Goal: Find contact information: Obtain details needed to contact an individual or organization

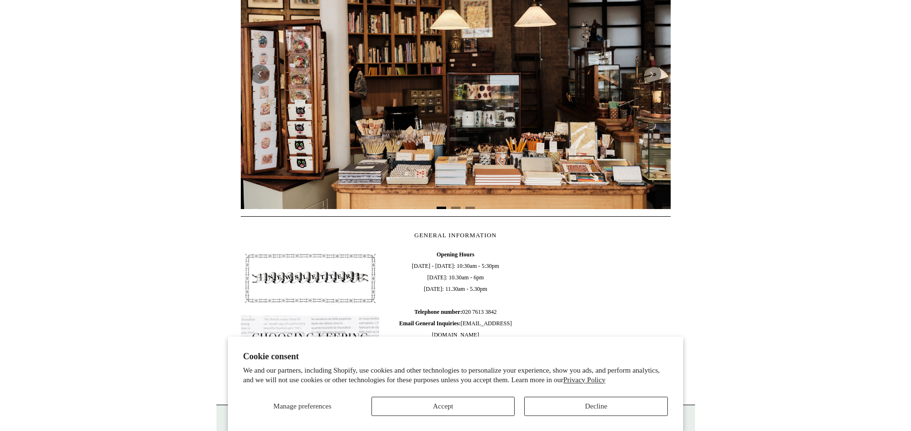
scroll to position [375, 0]
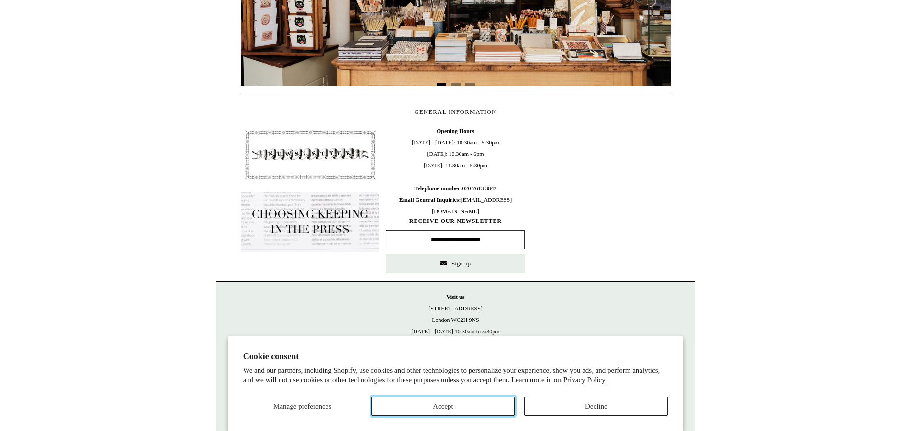
click at [435, 397] on button "Accept" at bounding box center [443, 406] width 144 height 19
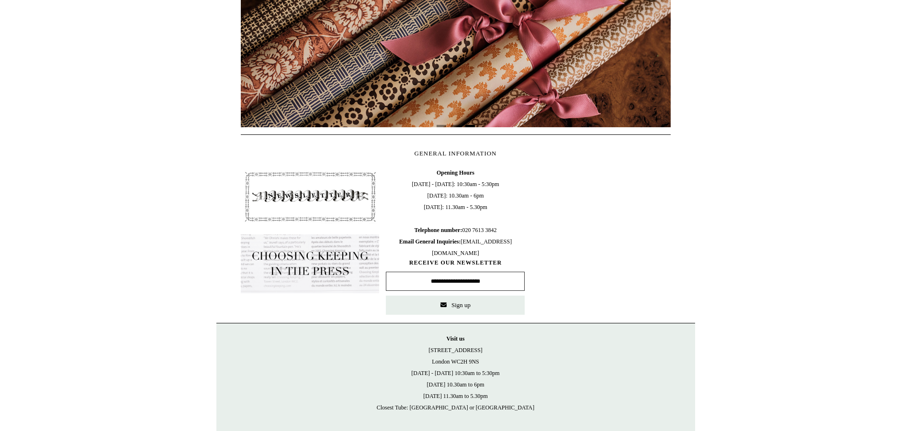
scroll to position [326, 0]
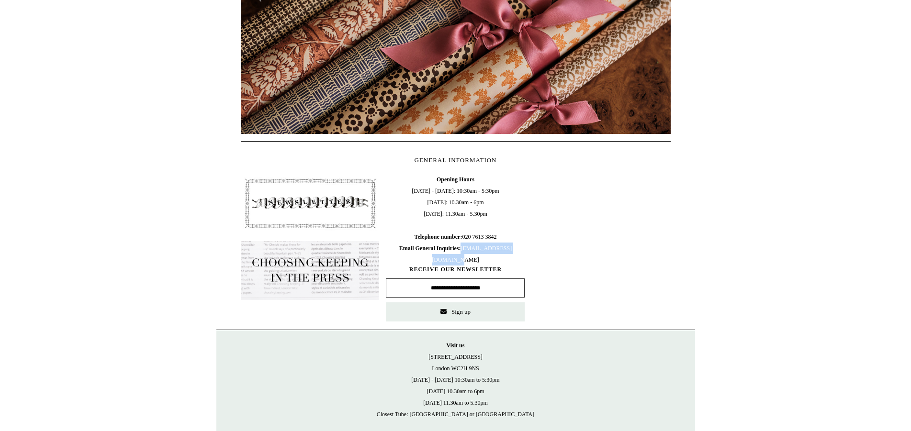
drag, startPoint x: 493, startPoint y: 258, endPoint x: 419, endPoint y: 262, distance: 73.8
click at [419, 262] on span "Opening Hours [DATE] - [DATE]: 10:30am - 5:30pm [DATE]: 10.30am - 6pm [DATE]: 1…" at bounding box center [455, 220] width 139 height 92
copy span "[EMAIL_ADDRESS][DOMAIN_NAME]"
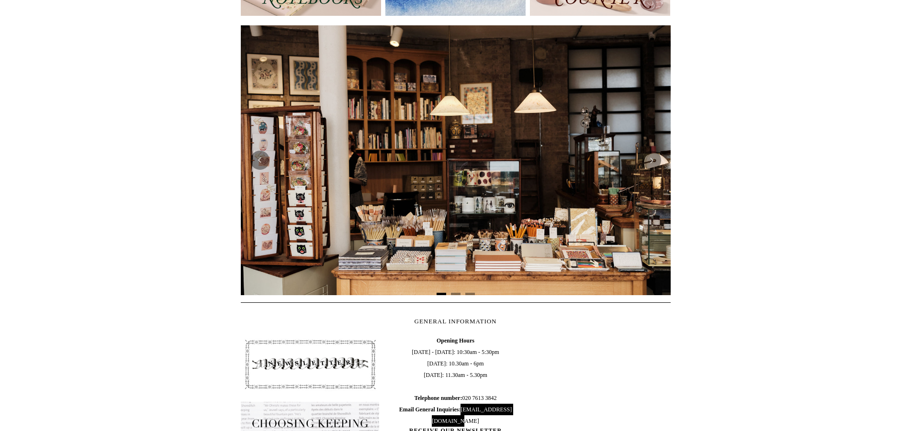
scroll to position [0, 0]
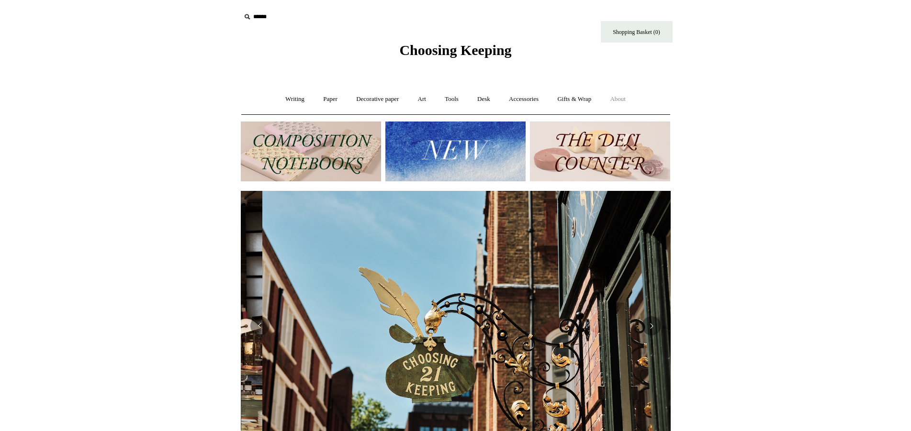
click at [630, 99] on link "About +" at bounding box center [617, 99] width 33 height 25
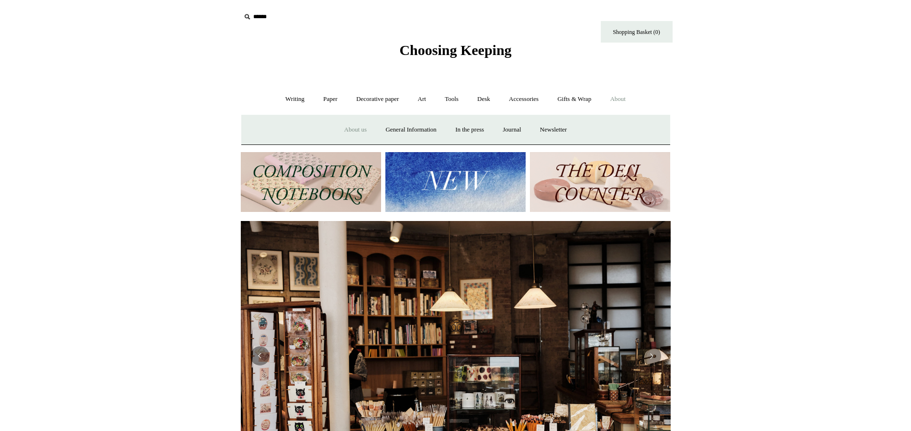
click at [347, 127] on link "About us" at bounding box center [355, 129] width 40 height 25
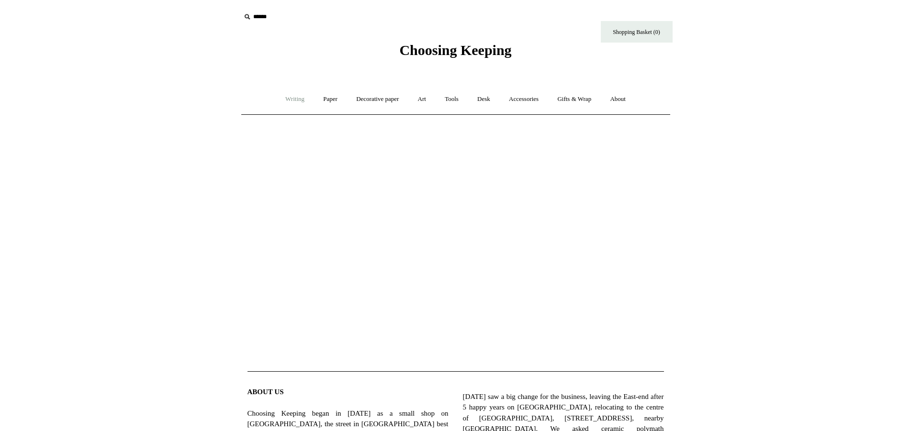
click at [290, 99] on link "Writing +" at bounding box center [295, 99] width 36 height 25
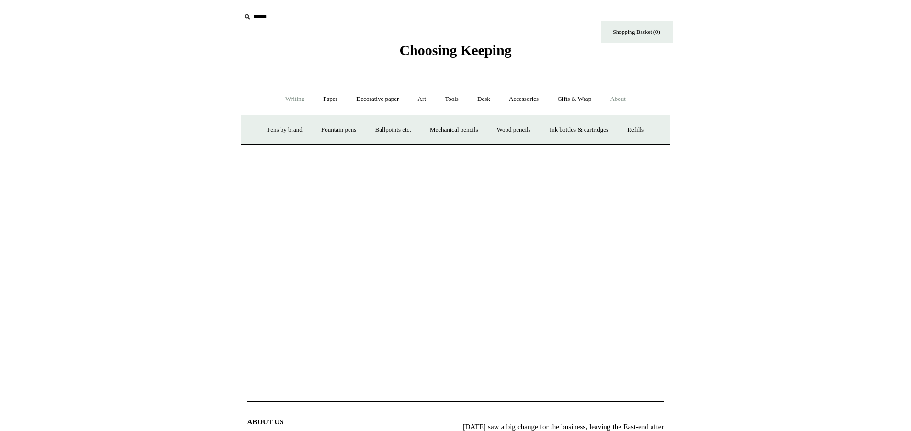
click at [622, 98] on link "About +" at bounding box center [617, 99] width 33 height 25
click at [329, 96] on link "Paper +" at bounding box center [330, 99] width 32 height 25
drag, startPoint x: 517, startPoint y: 53, endPoint x: 373, endPoint y: 56, distance: 143.6
click at [373, 56] on div "Choosing Keeping" at bounding box center [455, 29] width 479 height 59
copy span "Choosing Keeping"
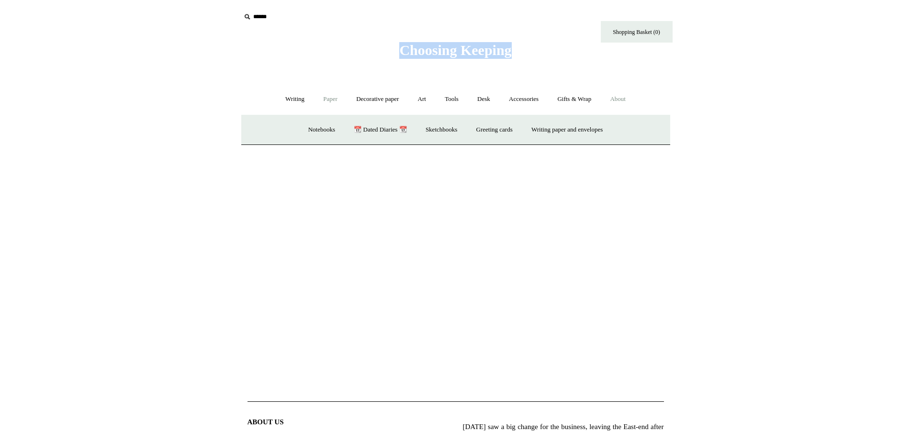
click at [627, 94] on link "About +" at bounding box center [617, 99] width 33 height 25
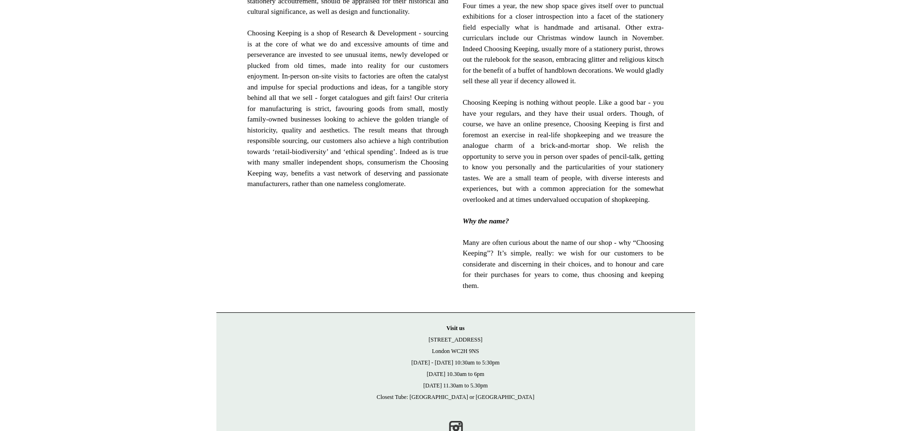
scroll to position [506, 0]
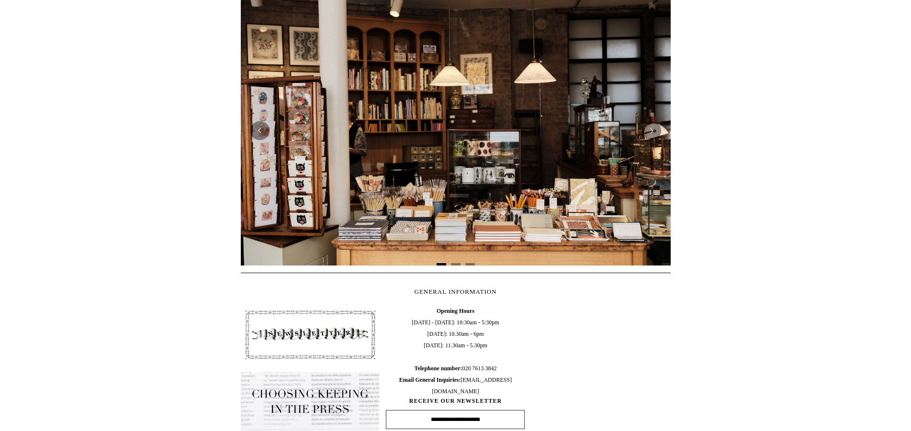
scroll to position [375, 0]
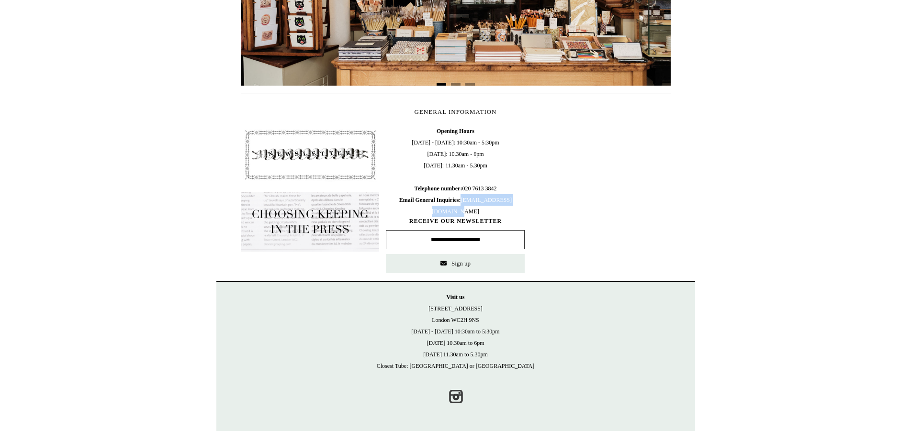
drag, startPoint x: 485, startPoint y: 214, endPoint x: 414, endPoint y: 213, distance: 71.3
click at [414, 213] on span "Opening Hours [DATE] - [DATE]: 10:30am - 5:30pm [DATE]: 10.30am - 6pm [DATE]: 1…" at bounding box center [455, 171] width 139 height 92
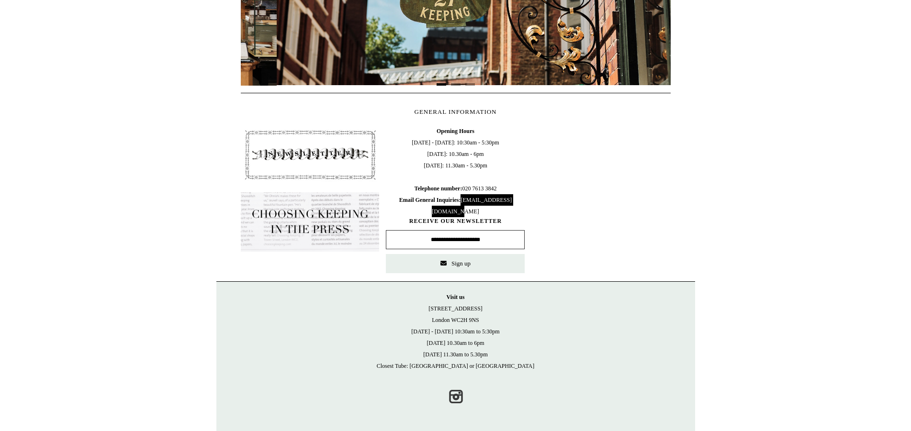
scroll to position [0, 430]
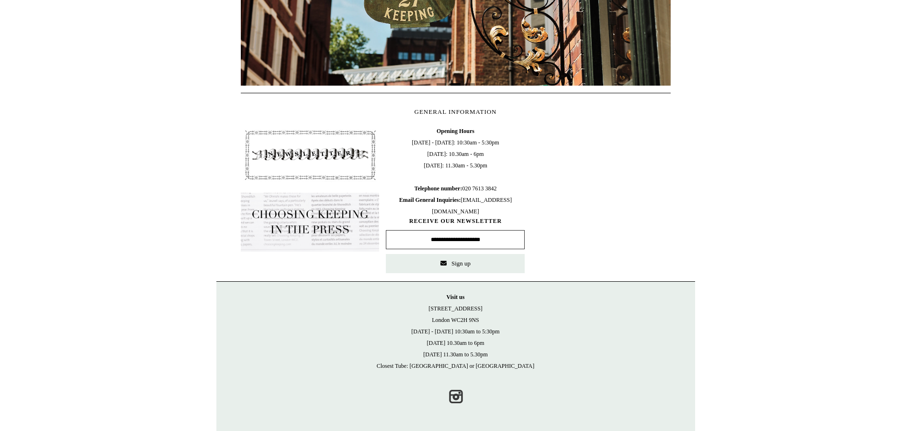
click at [504, 213] on span "Opening Hours [DATE] - [DATE]: 10:30am - 5:30pm [DATE]: 10.30am - 6pm [DATE]: 1…" at bounding box center [455, 171] width 139 height 92
drag, startPoint x: 497, startPoint y: 212, endPoint x: 413, endPoint y: 211, distance: 84.2
click at [413, 211] on span "Opening Hours [DATE] - [DATE]: 10:30am - 5:30pm [DATE]: 10.30am - 6pm [DATE]: 1…" at bounding box center [455, 171] width 139 height 92
copy span "[EMAIL_ADDRESS][DOMAIN_NAME]"
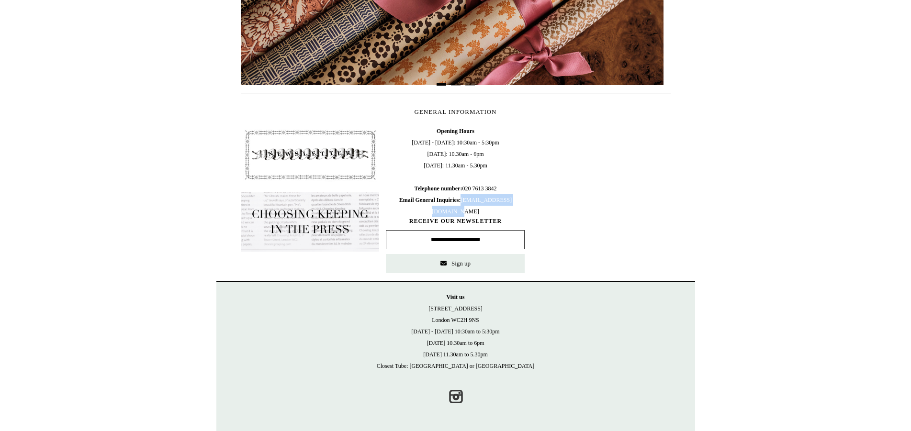
scroll to position [0, 0]
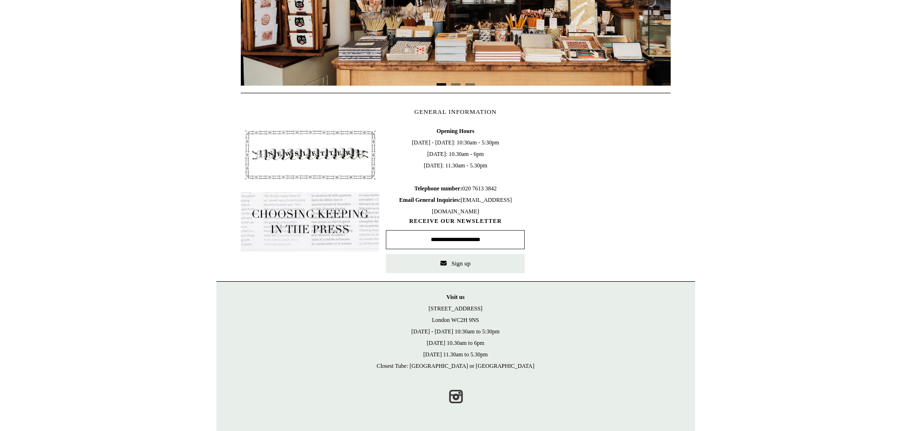
drag, startPoint x: 503, startPoint y: 203, endPoint x: 500, endPoint y: 210, distance: 8.1
click at [503, 203] on span "Opening Hours [DATE] - [DATE]: 10:30am - 5:30pm [DATE]: 10.30am - 6pm [DATE]: 1…" at bounding box center [455, 171] width 139 height 92
drag, startPoint x: 499, startPoint y: 210, endPoint x: 421, endPoint y: 209, distance: 78.0
click at [421, 209] on span "Opening Hours [DATE] - [DATE]: 10:30am - 5:30pm [DATE]: 10.30am - 6pm [DATE]: 1…" at bounding box center [455, 171] width 139 height 92
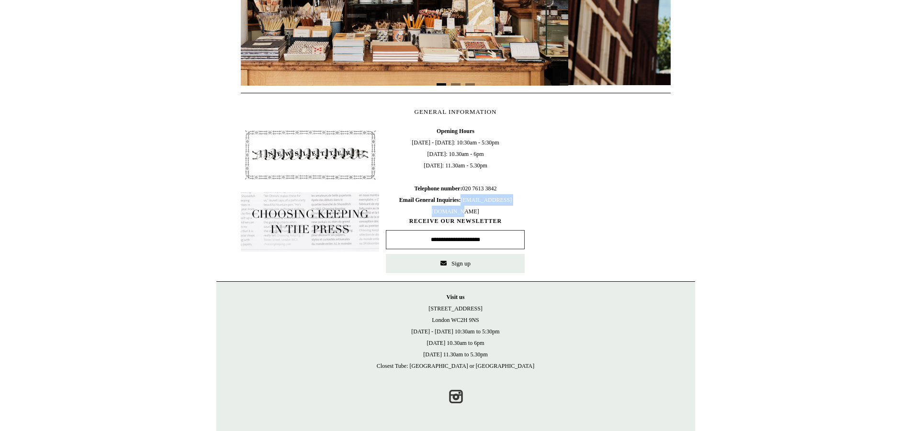
copy span "[EMAIL_ADDRESS][DOMAIN_NAME]"
